Goal: Task Accomplishment & Management: Use online tool/utility

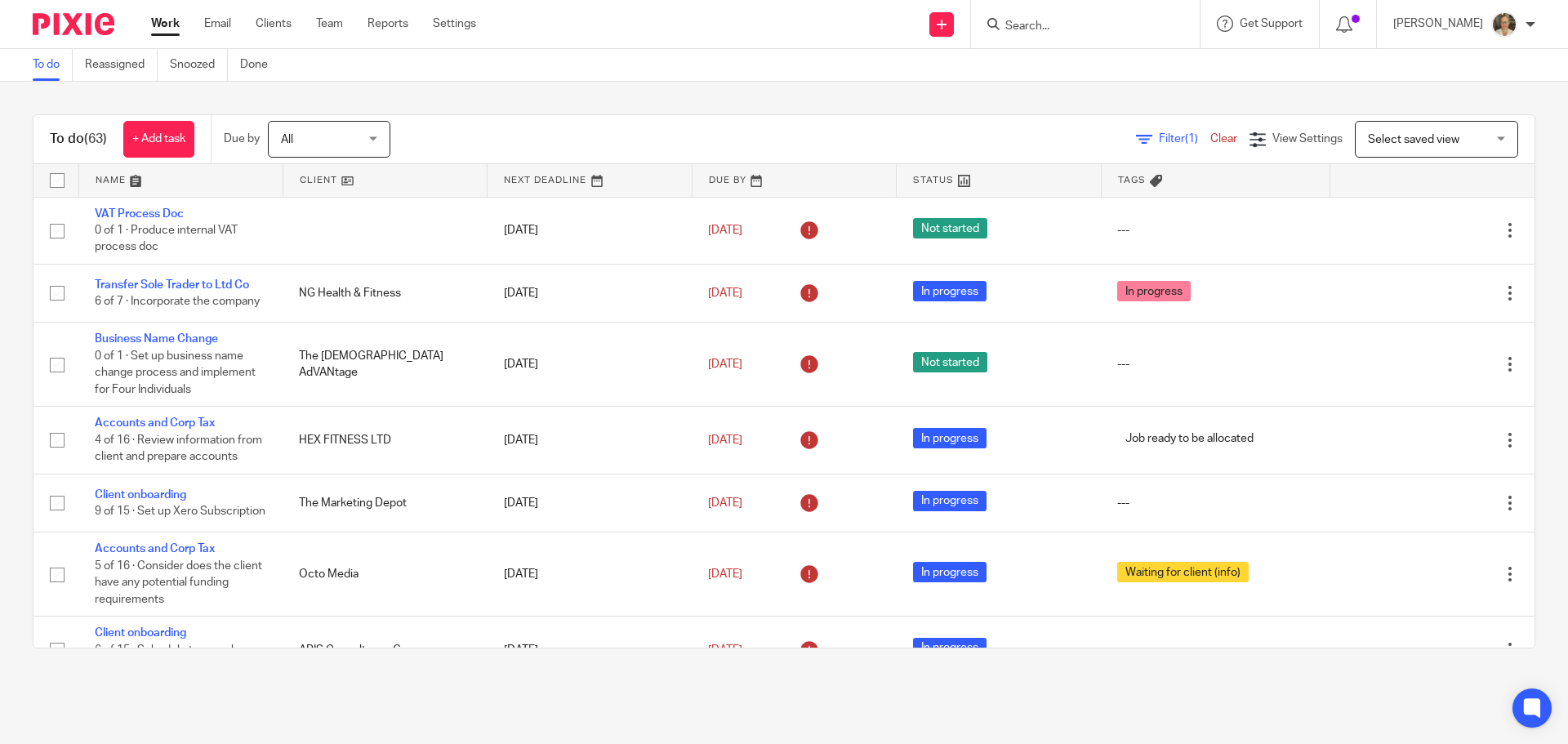
click at [1113, 30] on input "Search" at bounding box center [1077, 27] width 147 height 15
type input "b"
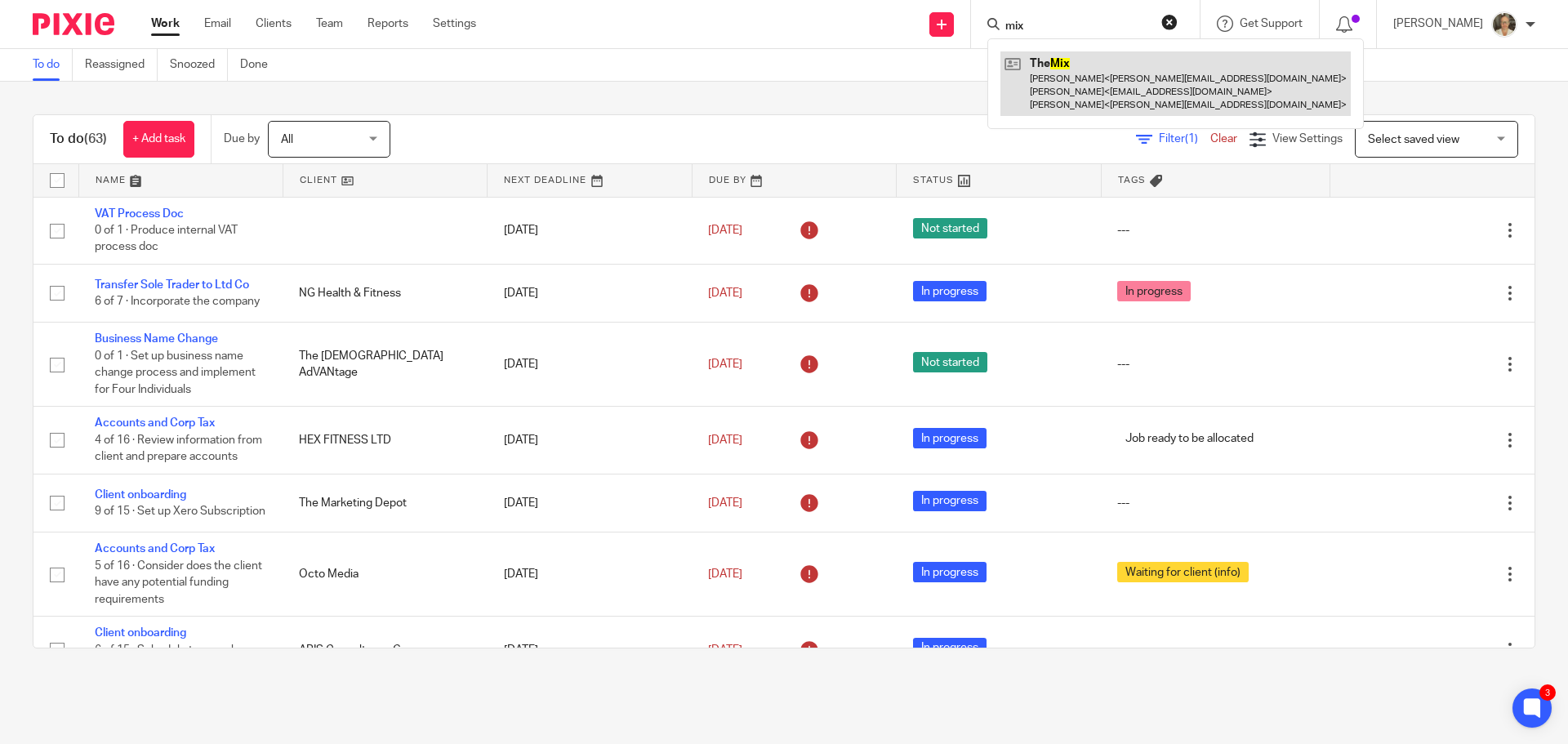
type input "mix"
click at [1053, 85] on link at bounding box center [1175, 84] width 350 height 64
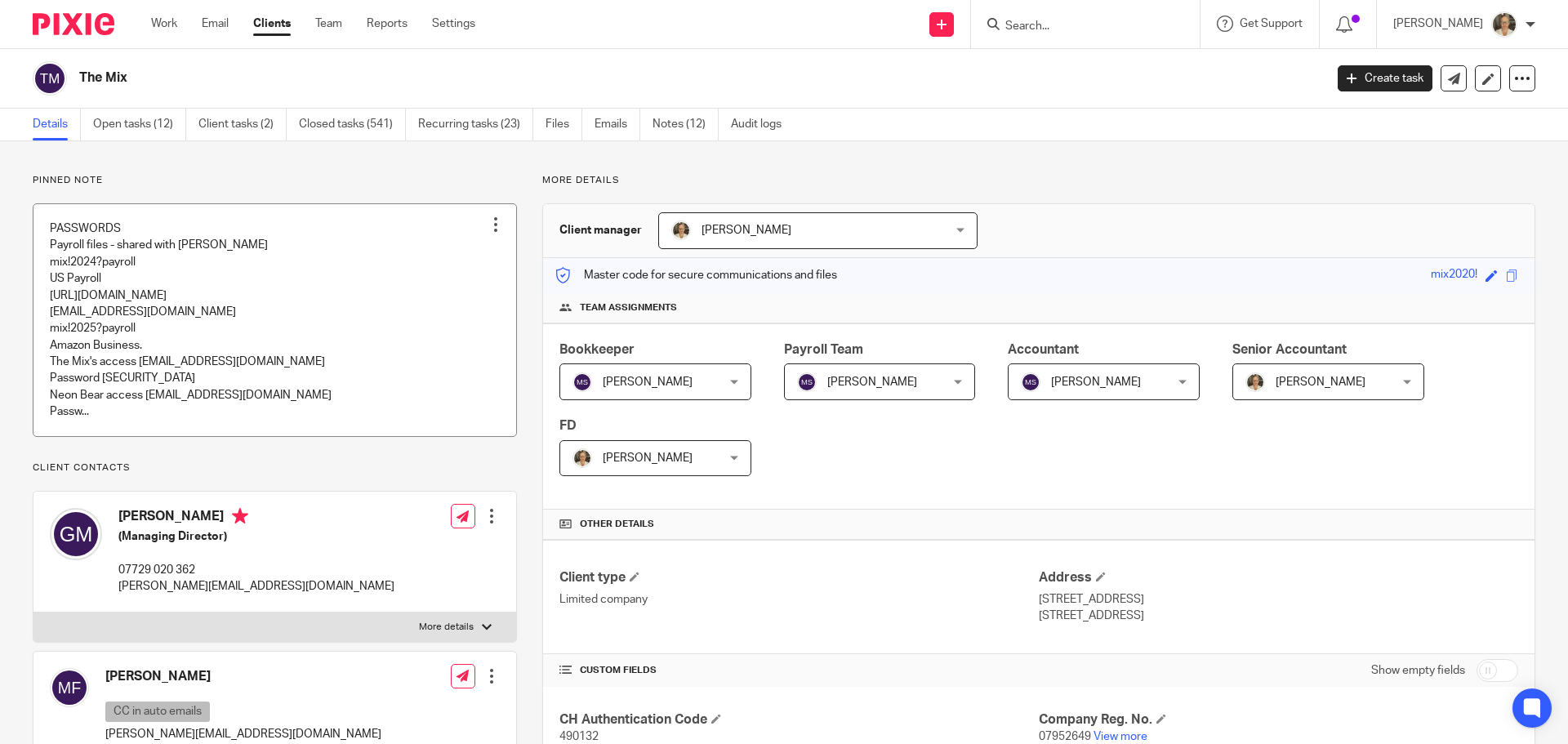
click at [174, 314] on link at bounding box center [274, 320] width 482 height 231
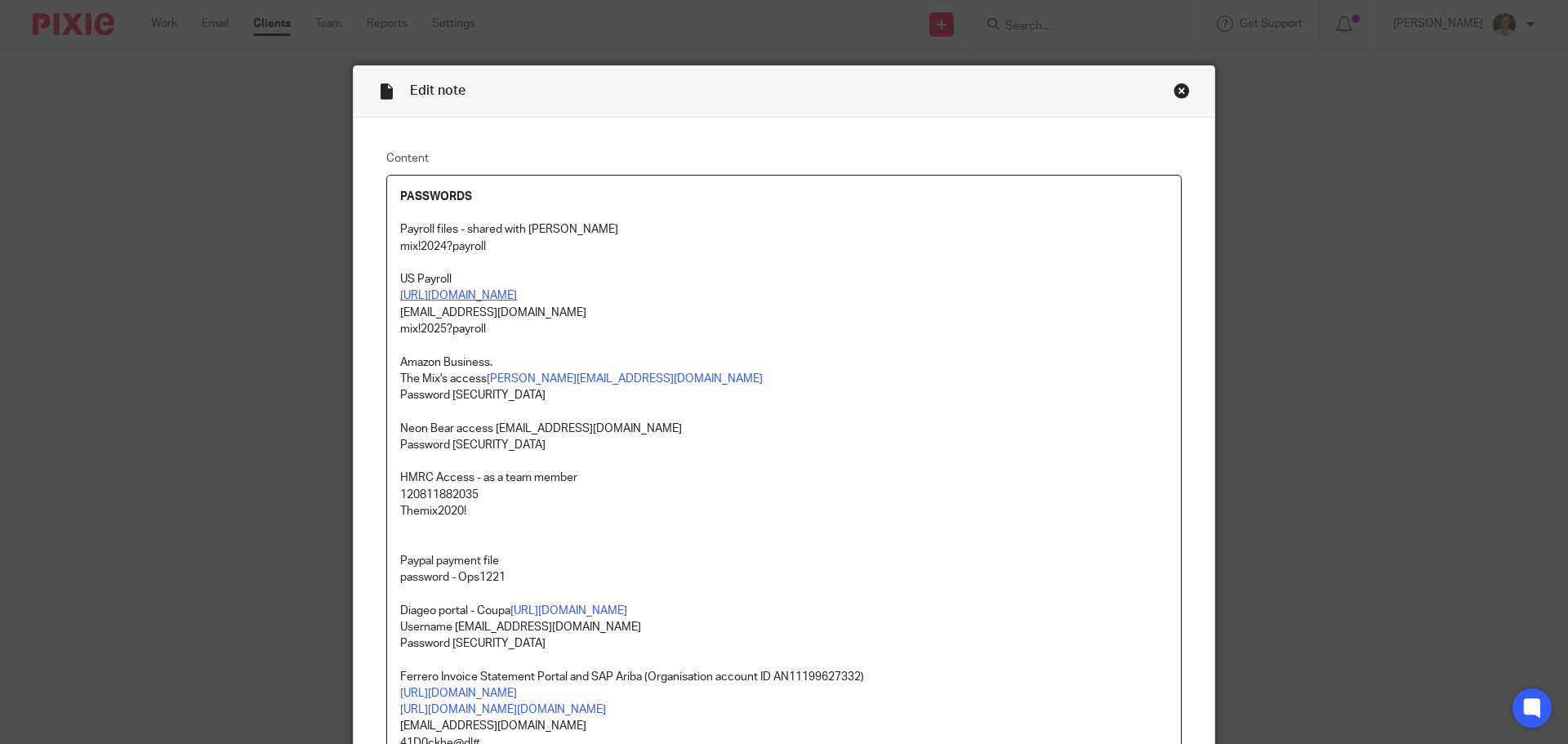
click at [512, 299] on link "https://worksight2.gnapartners.com/login" at bounding box center [459, 295] width 117 height 11
drag, startPoint x: 569, startPoint y: 298, endPoint x: 532, endPoint y: 293, distance: 37.3
click at [517, 293] on link "https://worksight2.gnapartners.com/login" at bounding box center [459, 295] width 117 height 11
click at [517, 291] on link "https://worksight2.gnapartners.com/login" at bounding box center [459, 295] width 117 height 11
click at [517, 298] on link "https://worksight2.gnapartners.com/login" at bounding box center [459, 295] width 117 height 11
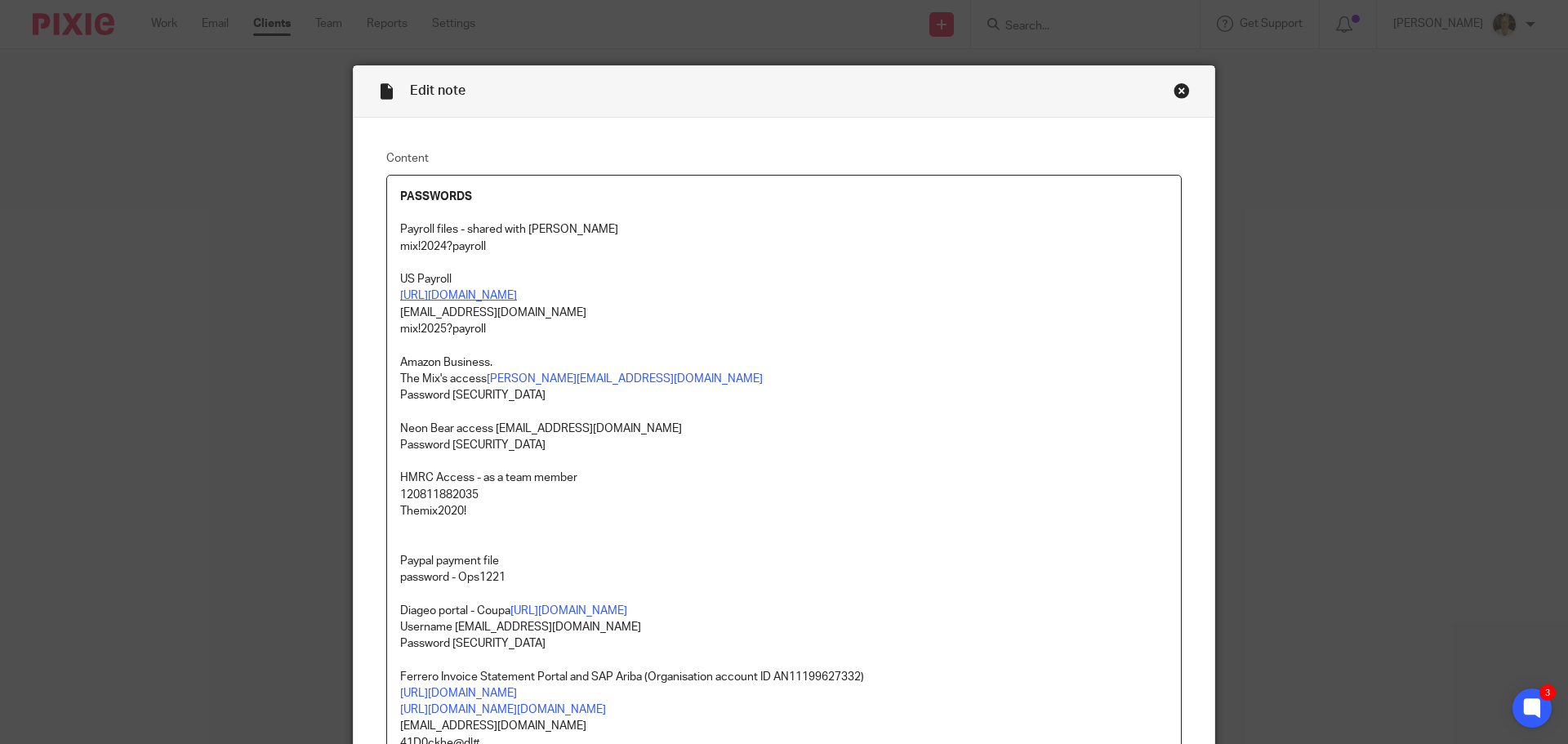
click at [517, 296] on link "https://worksight2.gnapartners.com/login" at bounding box center [459, 295] width 117 height 11
click at [1181, 85] on div "Close this dialog window" at bounding box center [1181, 90] width 17 height 17
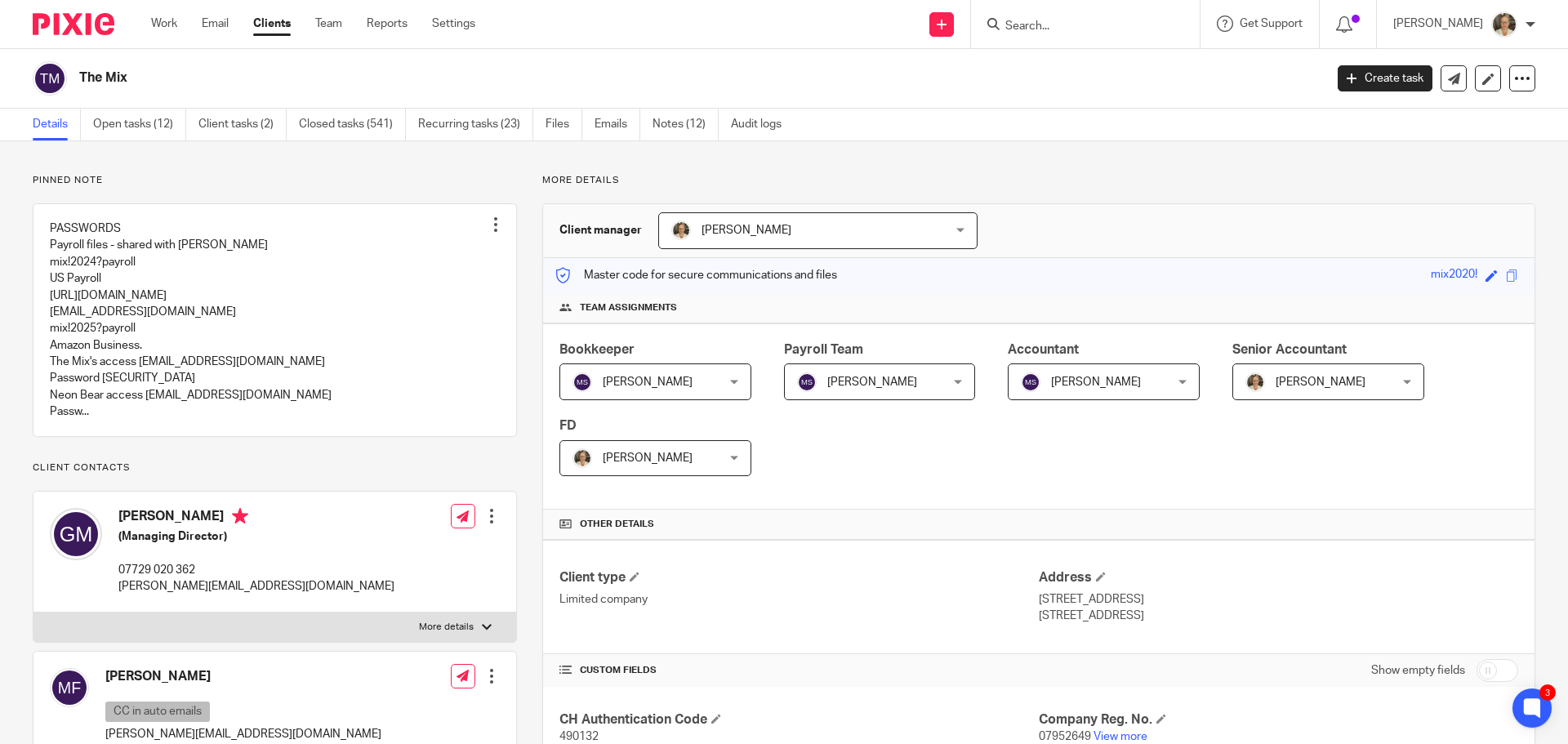
click at [1116, 517] on div "Other details" at bounding box center [1039, 524] width 992 height 30
click at [1466, 465] on div "Bookkeeper Meera Shah Meera Shah Not selected Dermot Chapman Jacques Malan Meer…" at bounding box center [1039, 416] width 992 height 187
click at [1111, 37] on div at bounding box center [1085, 23] width 229 height 48
click at [1108, 25] on input "Search" at bounding box center [1077, 27] width 147 height 15
type input "f"
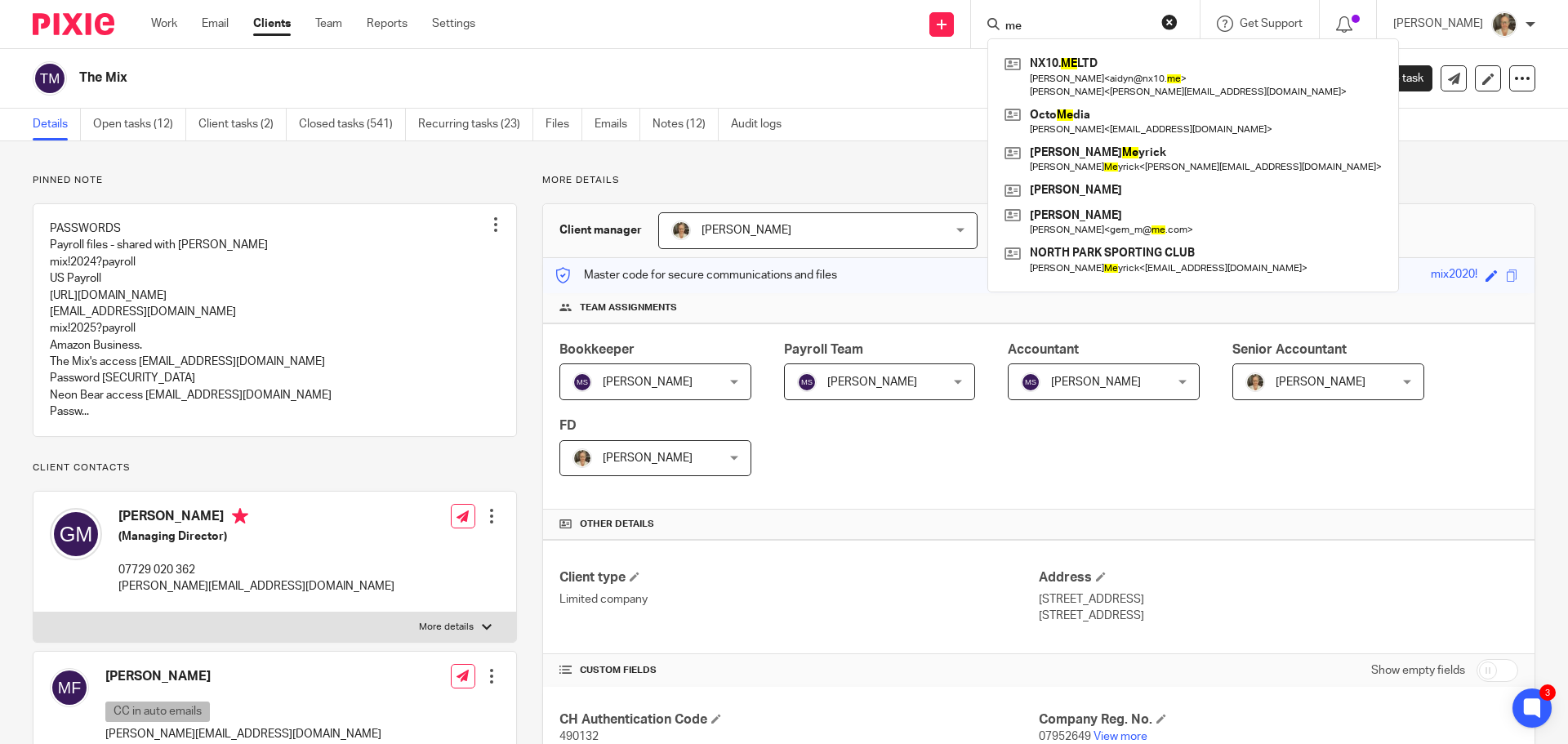
type input "m"
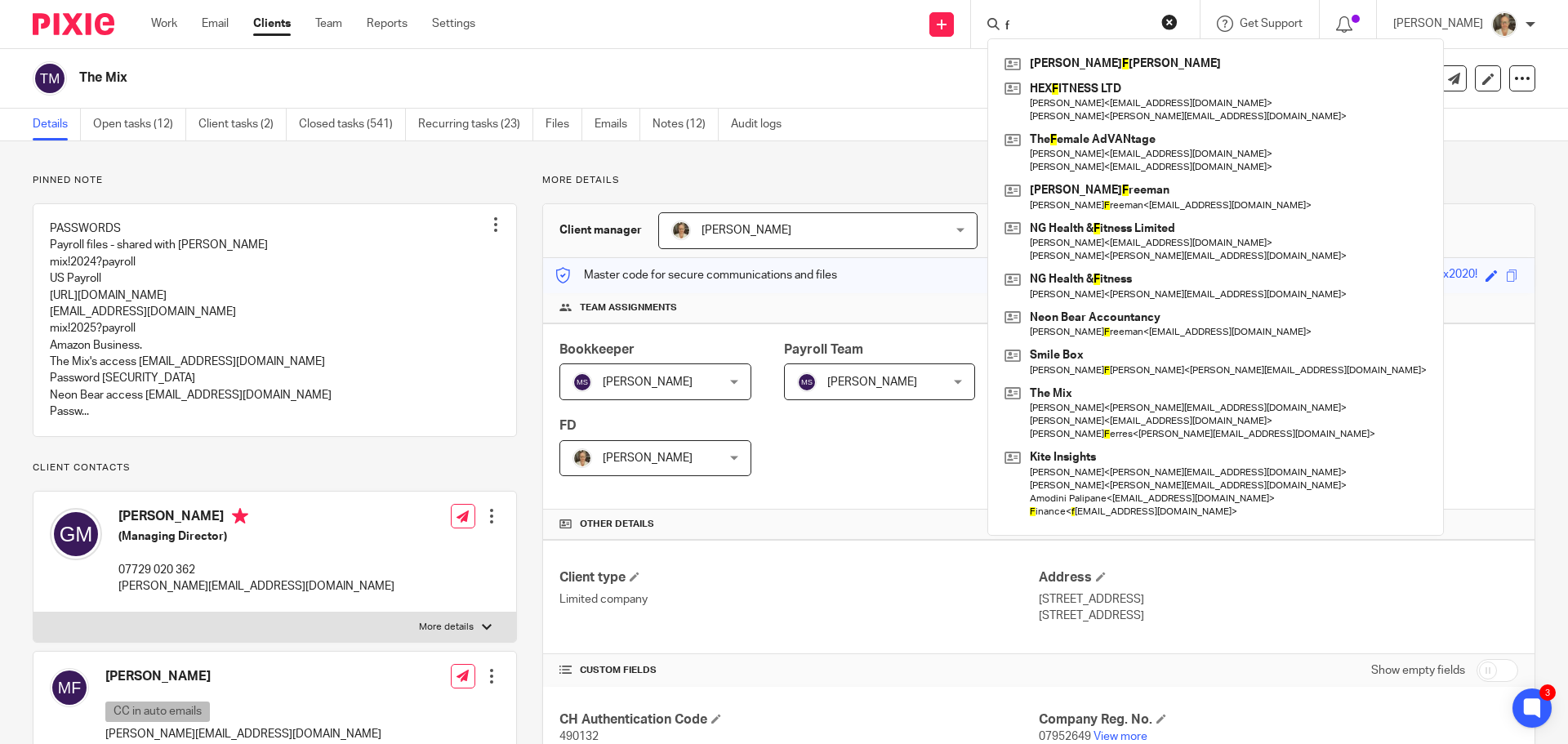
type input "f"
drag, startPoint x: 1055, startPoint y: 13, endPoint x: 1013, endPoint y: 19, distance: 42.4
click at [1016, 18] on div "f" at bounding box center [1082, 23] width 191 height 20
click at [1178, 21] on button "reset" at bounding box center [1169, 22] width 17 height 17
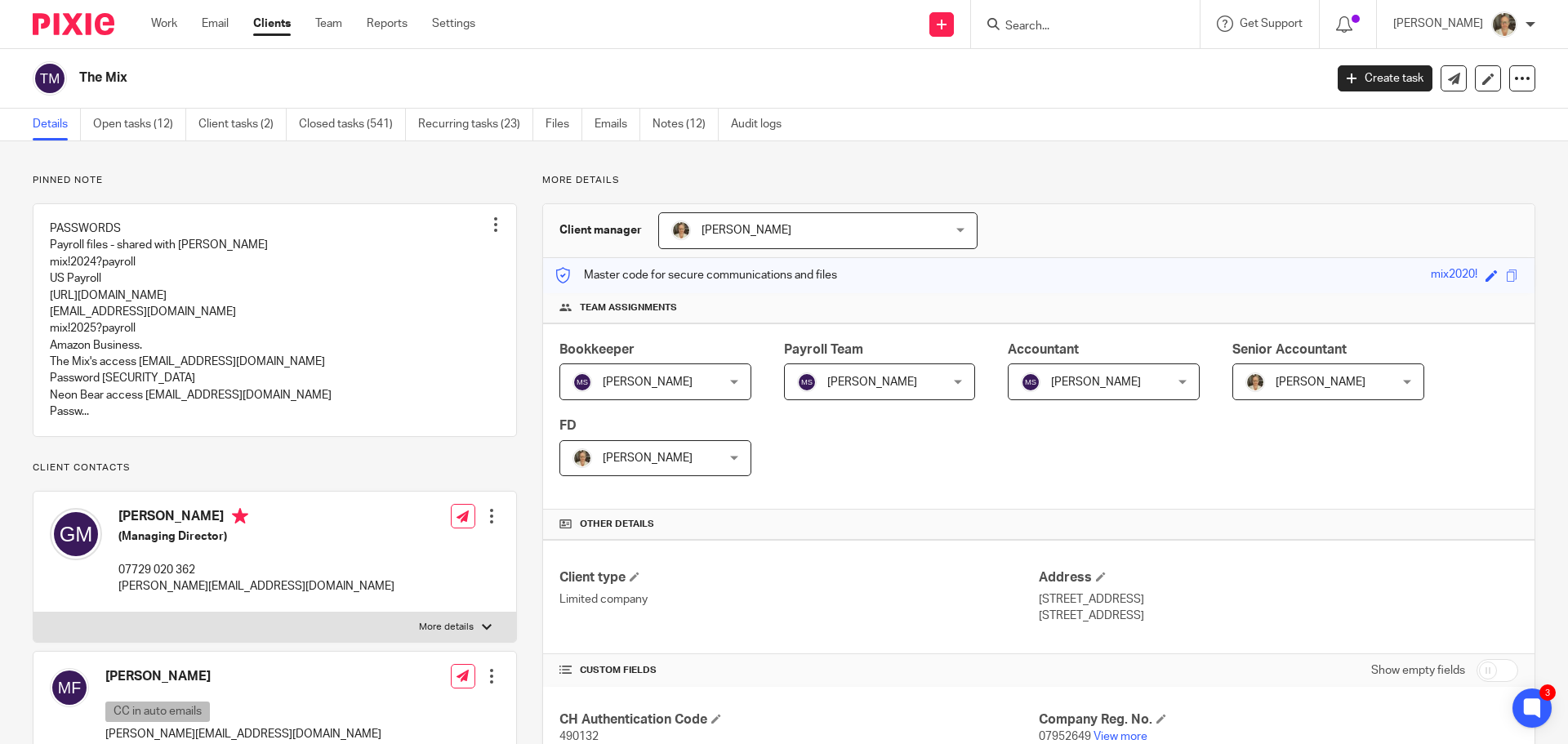
click at [1063, 27] on input "Search" at bounding box center [1077, 27] width 147 height 15
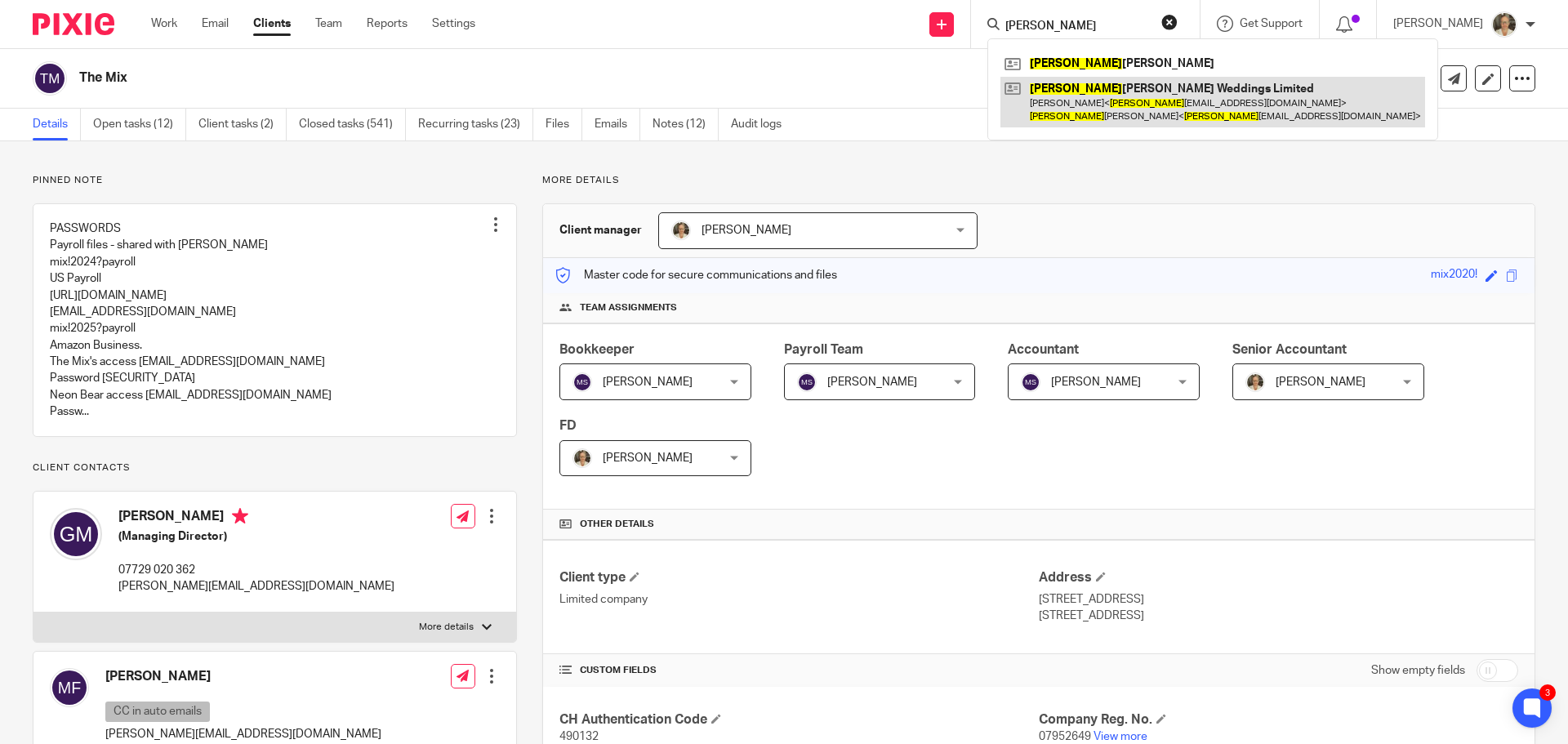
type input "kim"
click at [1126, 99] on link at bounding box center [1213, 102] width 425 height 50
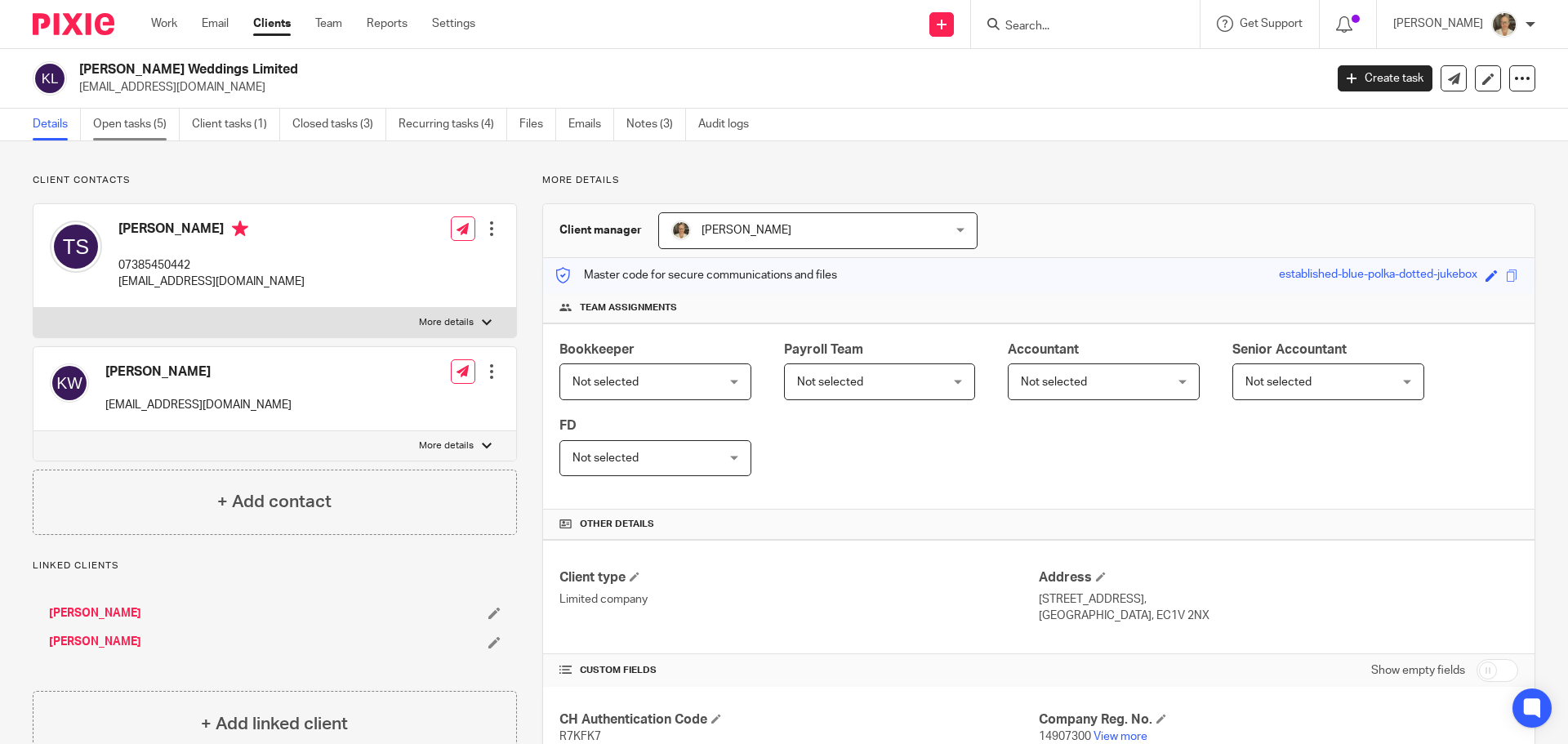
click at [134, 117] on link "Open tasks (5)" at bounding box center [136, 124] width 86 height 32
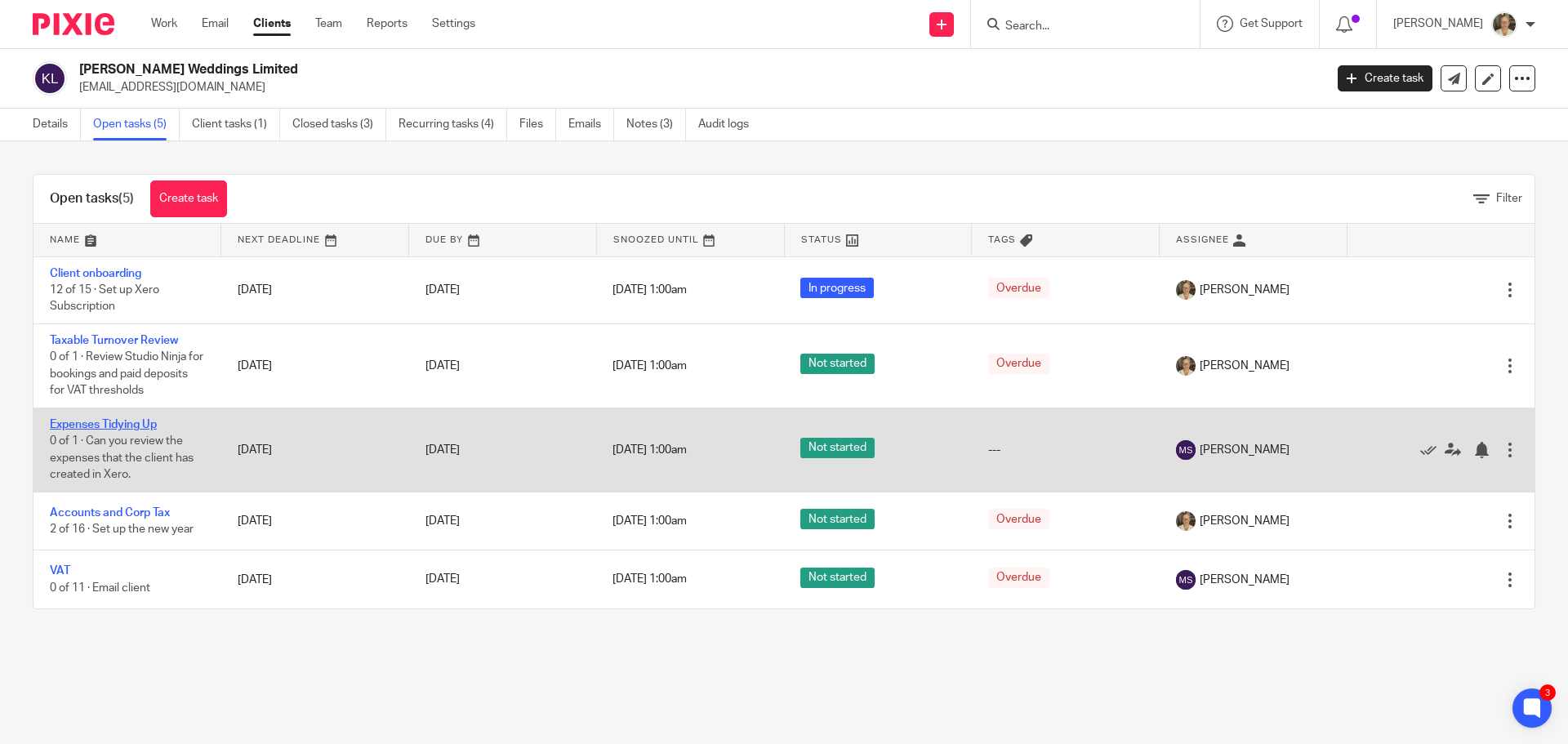
click at [96, 424] on link "Expenses Tidying Up" at bounding box center [103, 424] width 107 height 11
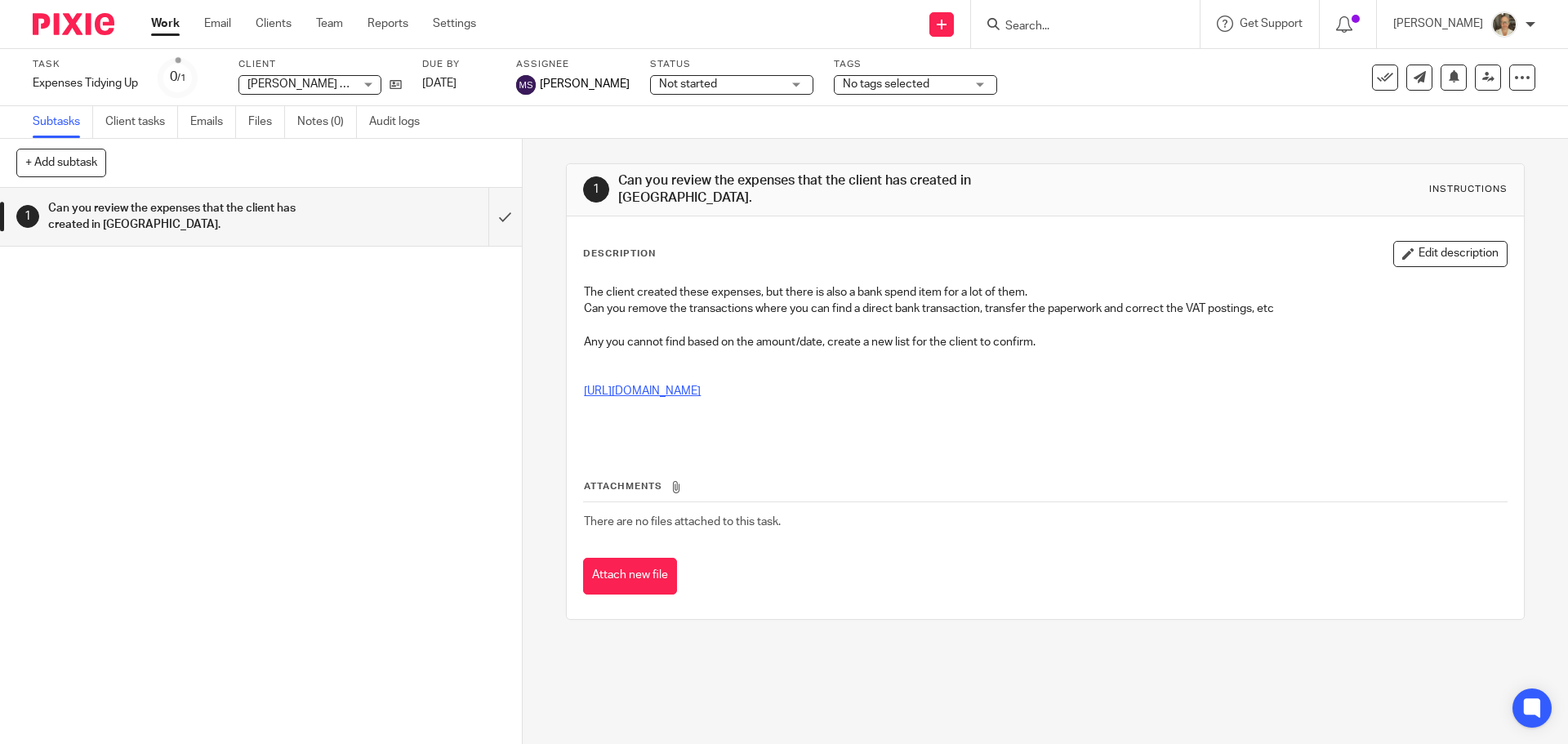
click at [701, 385] on link "[URL][DOMAIN_NAME]" at bounding box center [643, 391] width 117 height 11
